Goal: Task Accomplishment & Management: Manage account settings

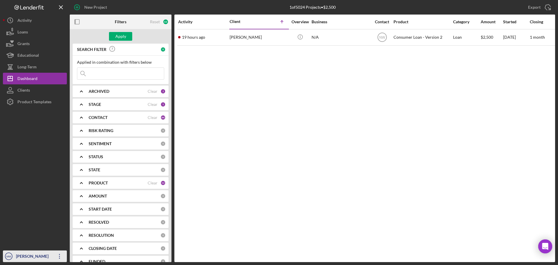
click at [57, 255] on icon "Icon/Overflow" at bounding box center [59, 256] width 15 height 15
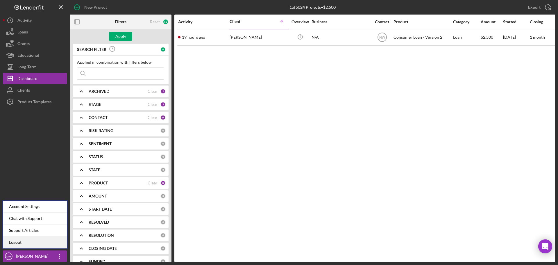
click at [42, 244] on link "Logout" at bounding box center [35, 242] width 64 height 12
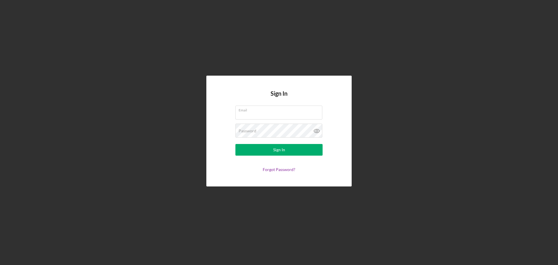
type input "[EMAIL_ADDRESS][DOMAIN_NAME]"
